Goal: Task Accomplishment & Management: Use online tool/utility

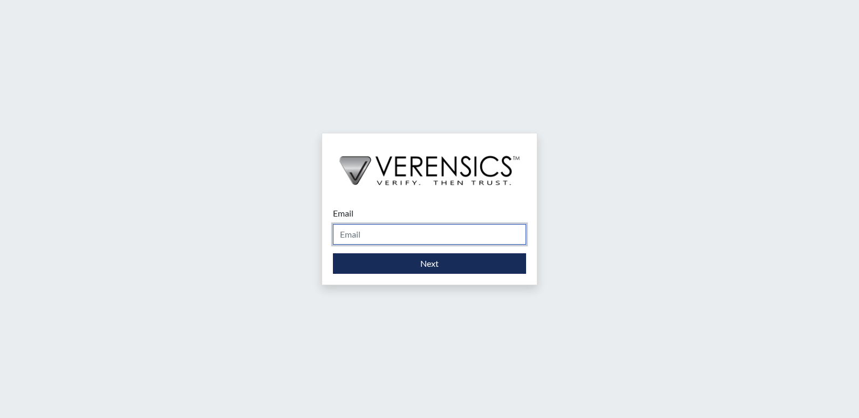
click at [377, 230] on input "Email" at bounding box center [429, 234] width 193 height 21
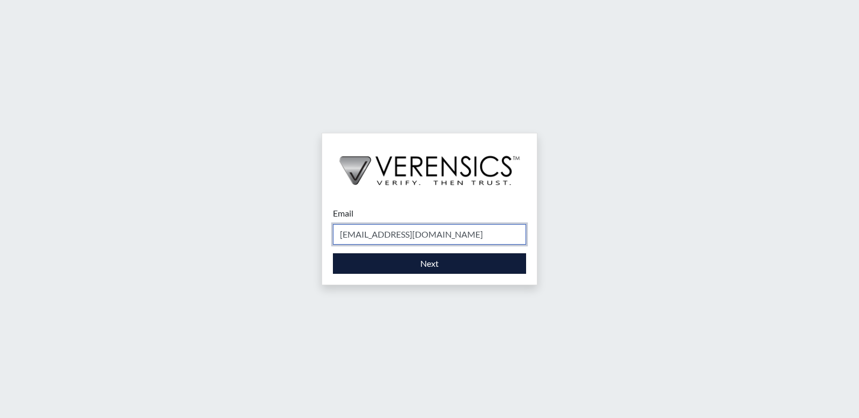
type input "[EMAIL_ADDRESS][DOMAIN_NAME]"
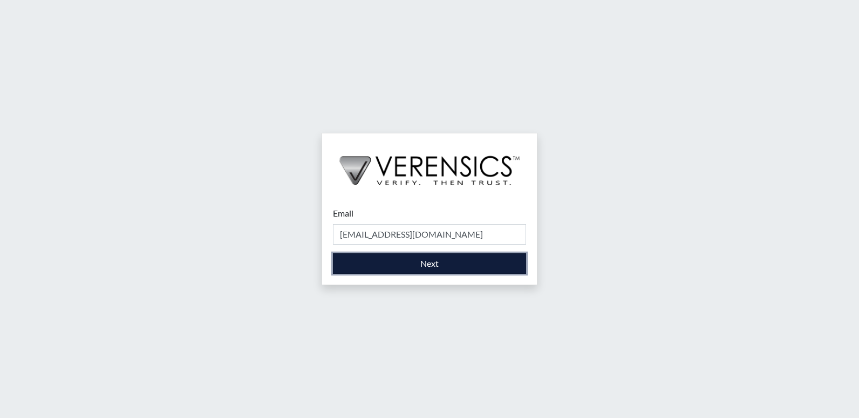
click at [433, 263] on button "Next" at bounding box center [429, 263] width 193 height 21
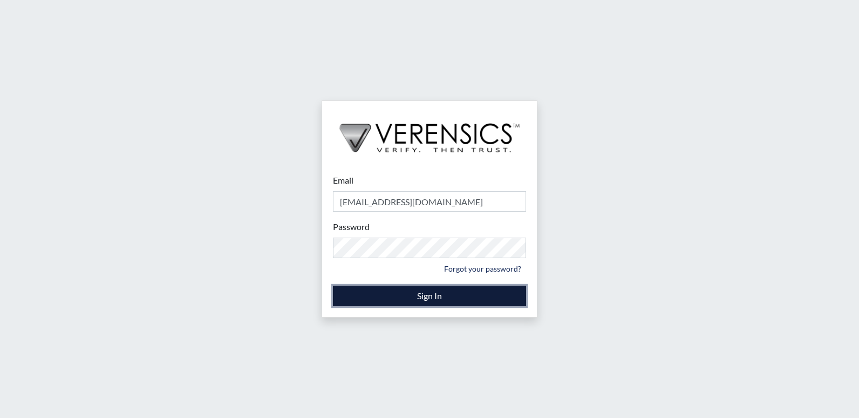
click at [435, 292] on button "Sign In" at bounding box center [429, 296] width 193 height 21
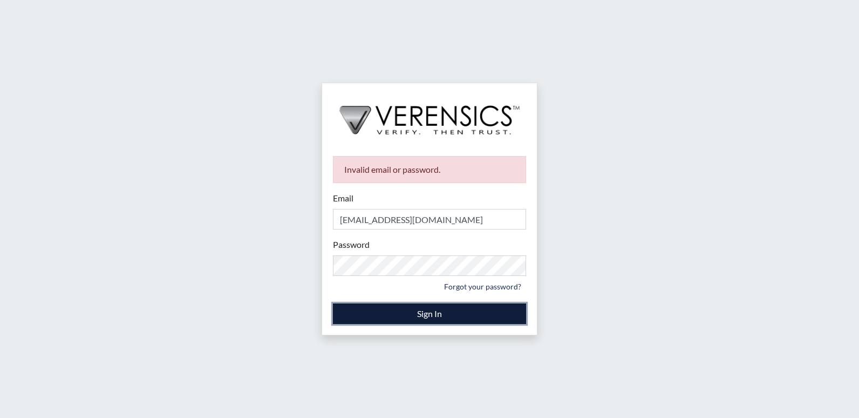
click at [425, 309] on button "Sign In" at bounding box center [429, 313] width 193 height 21
click at [427, 314] on button "Sign In" at bounding box center [429, 313] width 193 height 21
click at [424, 314] on button "Sign In" at bounding box center [429, 313] width 193 height 21
click at [433, 316] on button "Sign In" at bounding box center [429, 313] width 193 height 21
